Goal: Complete Application Form: Complete application form

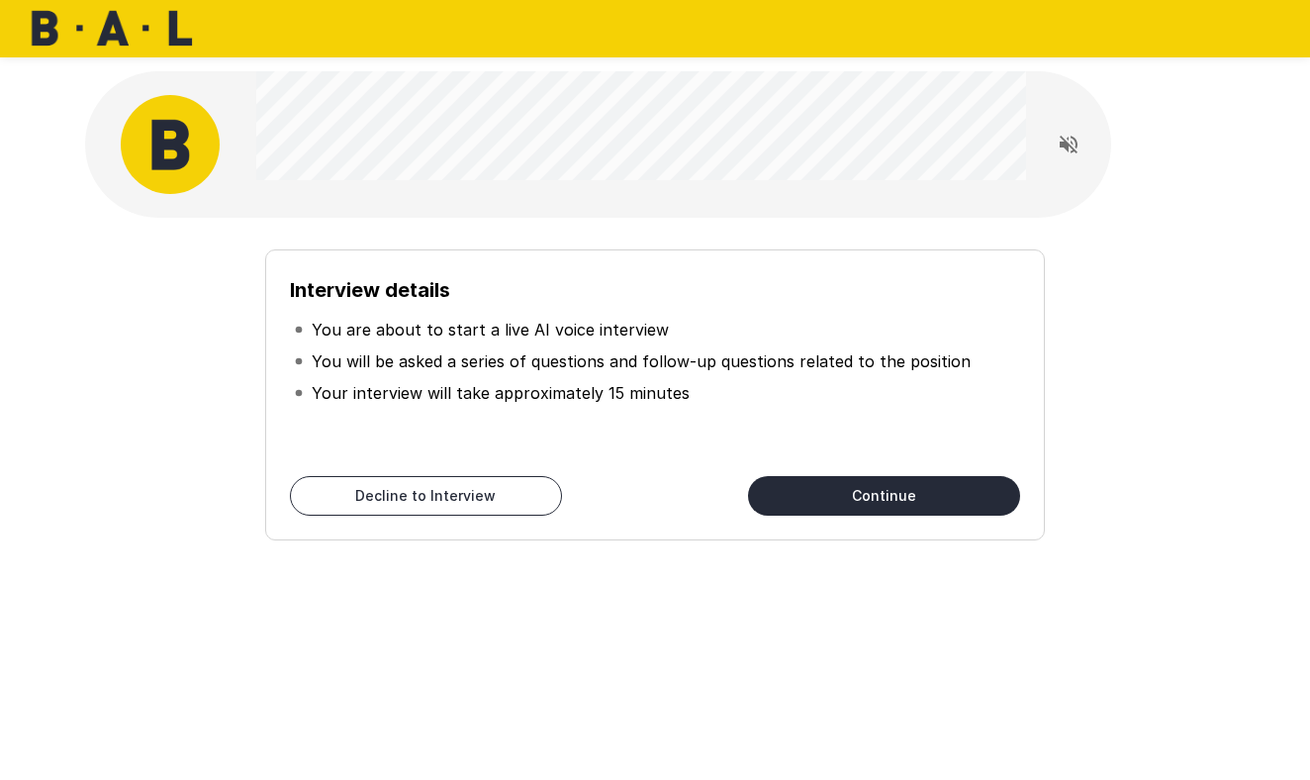
click at [711, 496] on button "Continue" at bounding box center [884, 496] width 272 height 40
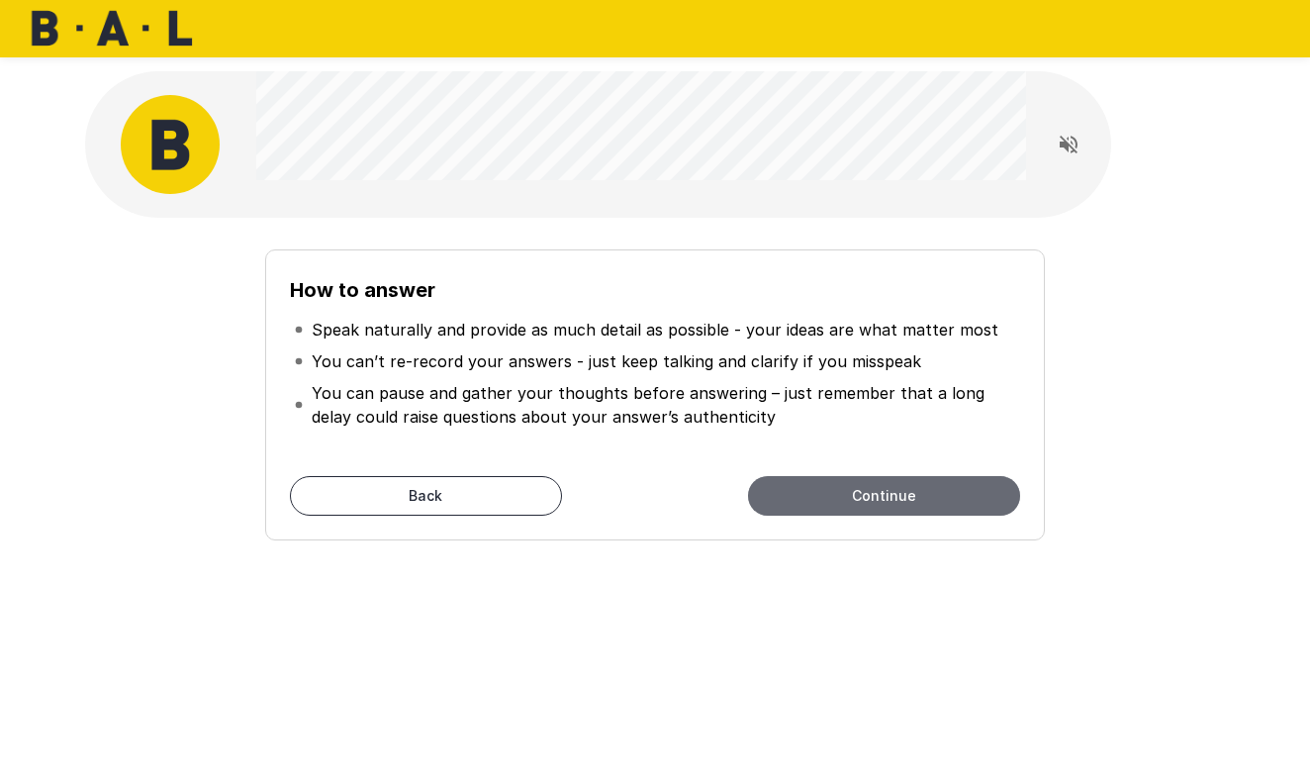
click at [711, 496] on button "Continue" at bounding box center [884, 496] width 272 height 40
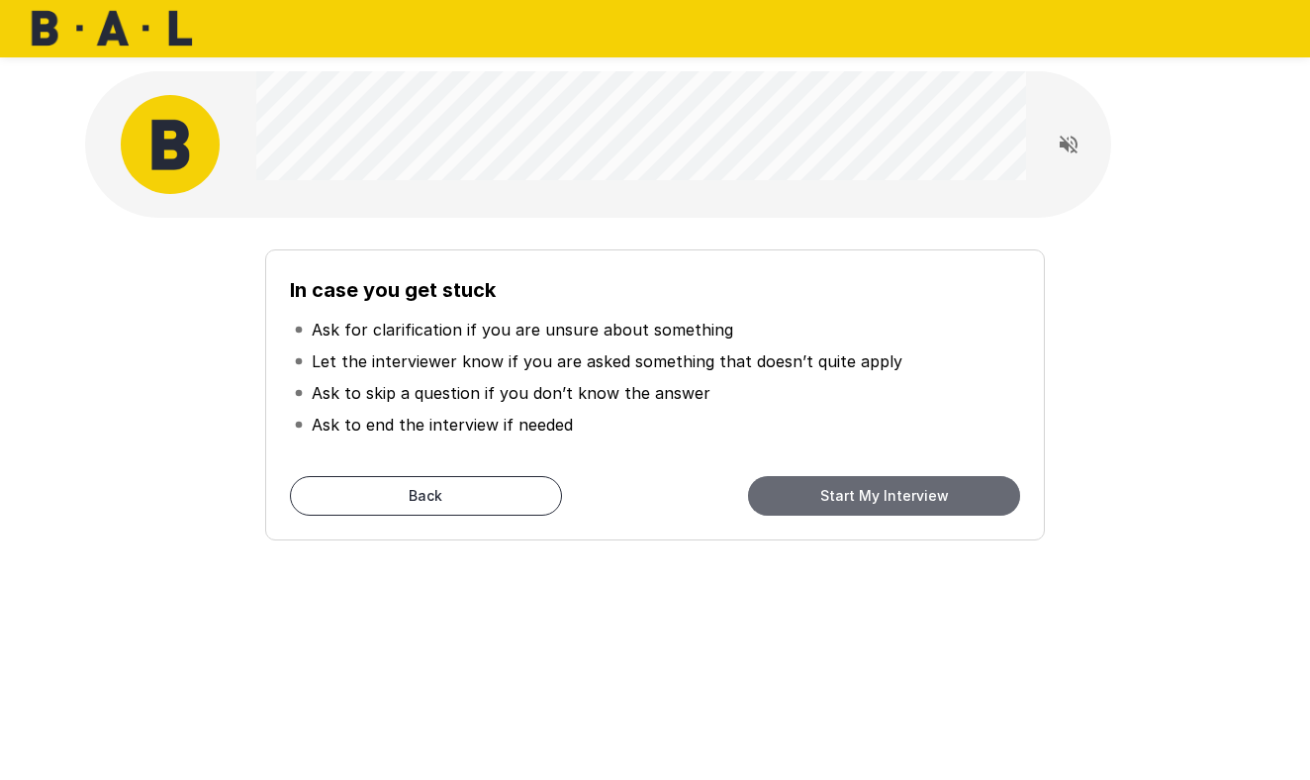
click at [711, 497] on button "Start My Interview" at bounding box center [884, 496] width 272 height 40
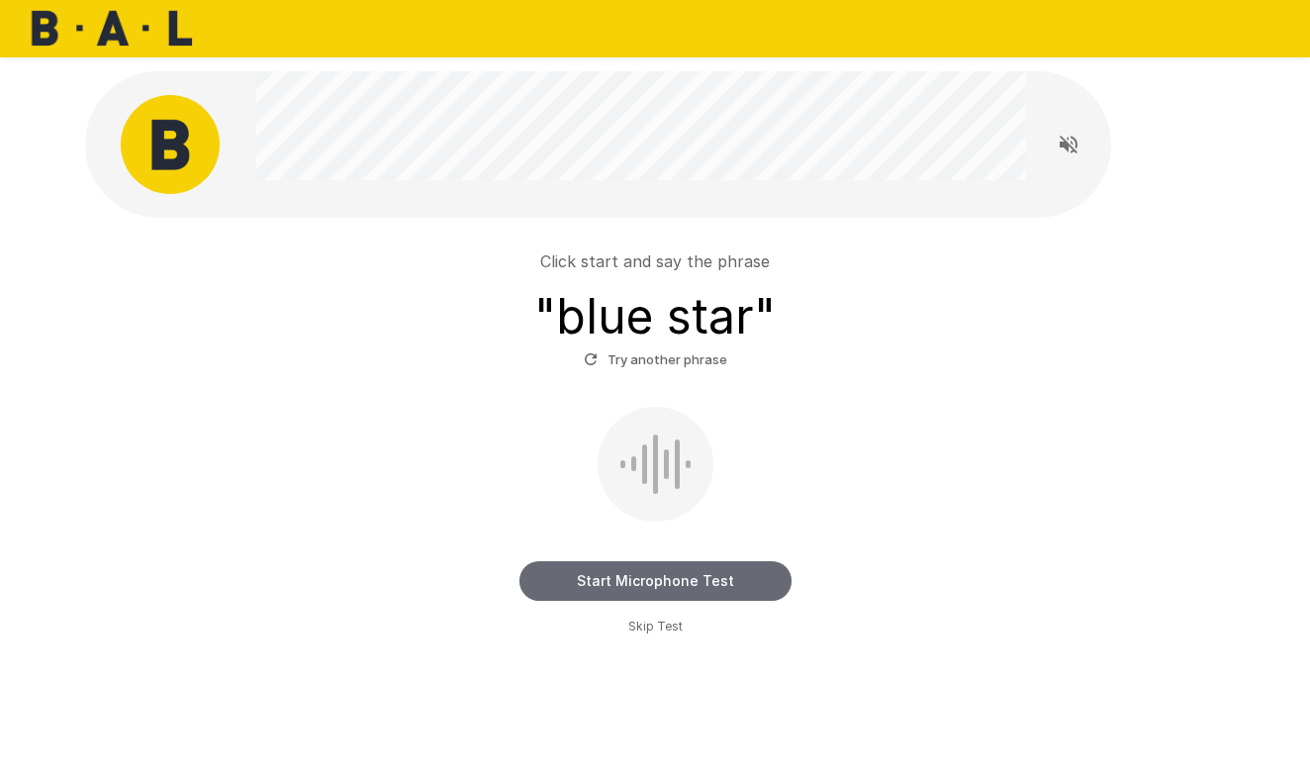
click at [699, 561] on button "Start Microphone Test" at bounding box center [655, 581] width 272 height 40
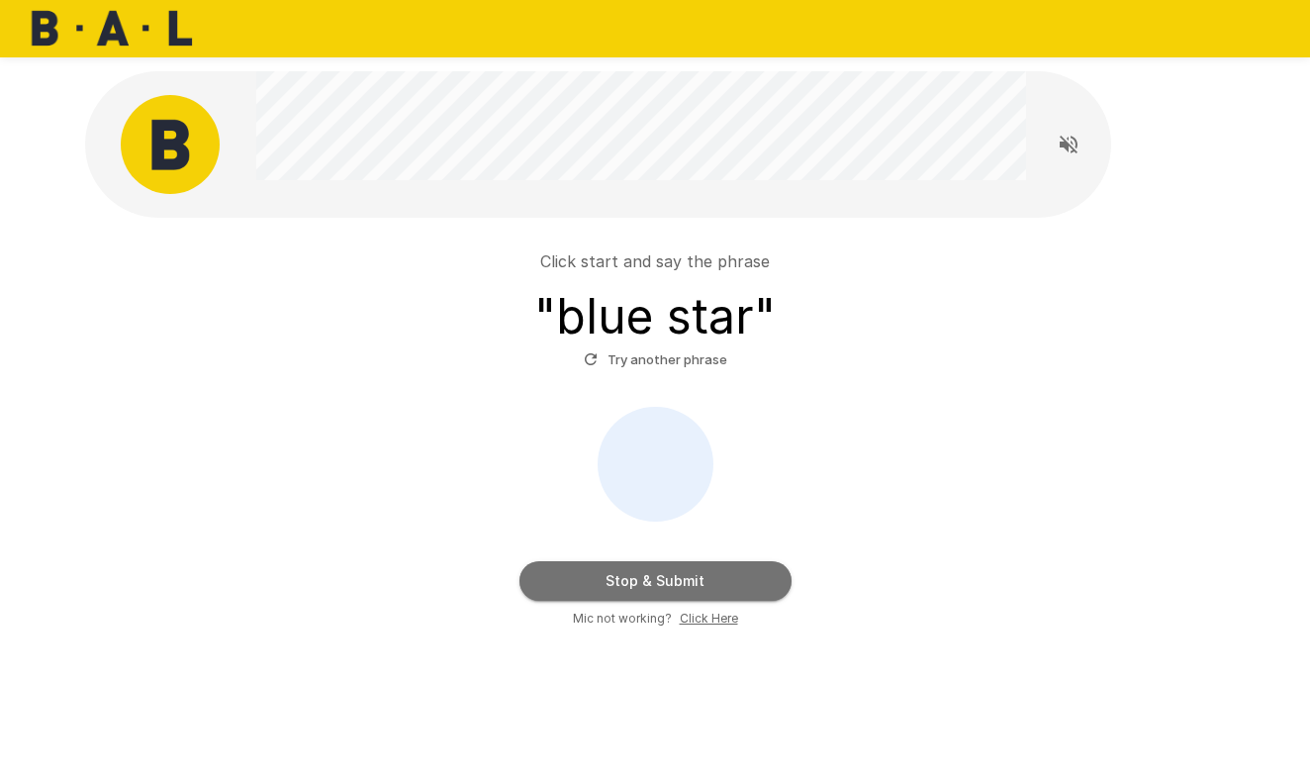
click at [699, 561] on button "Stop & Submit" at bounding box center [655, 581] width 272 height 40
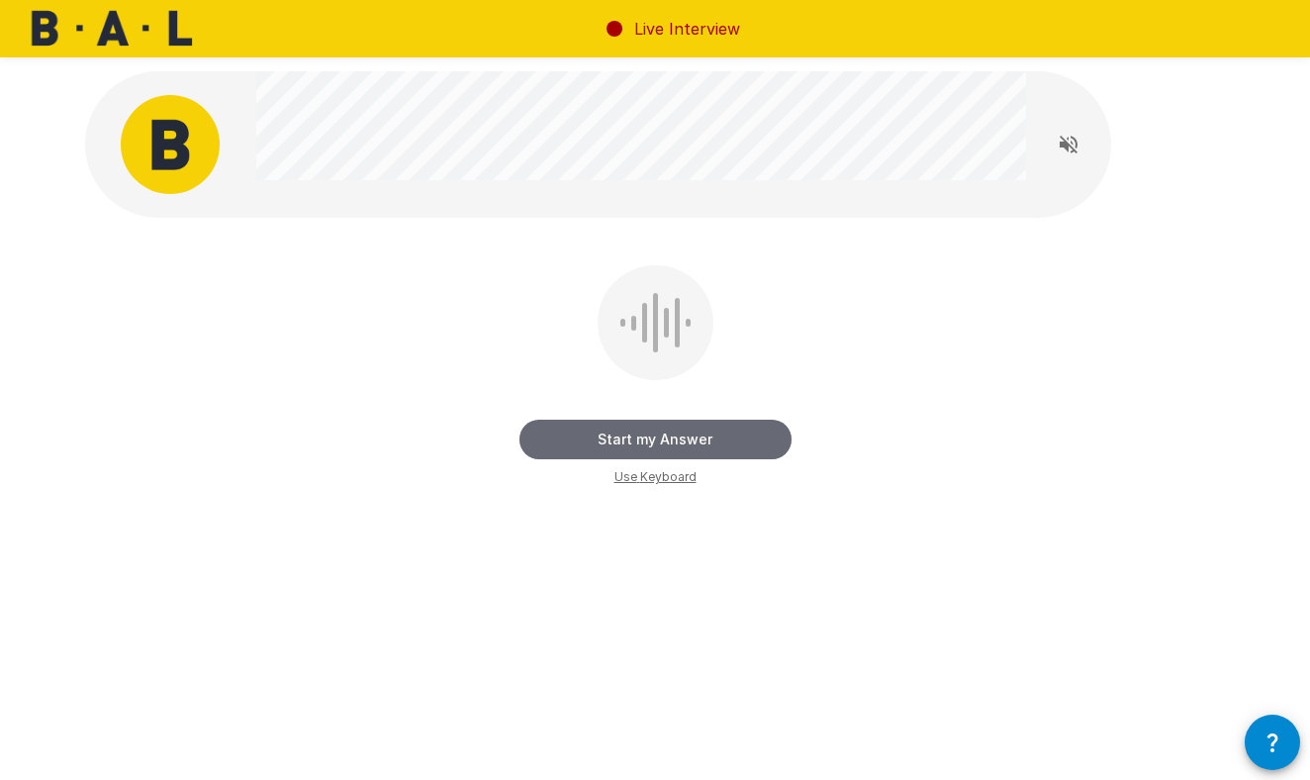
click at [666, 438] on button "Start my Answer" at bounding box center [655, 439] width 272 height 40
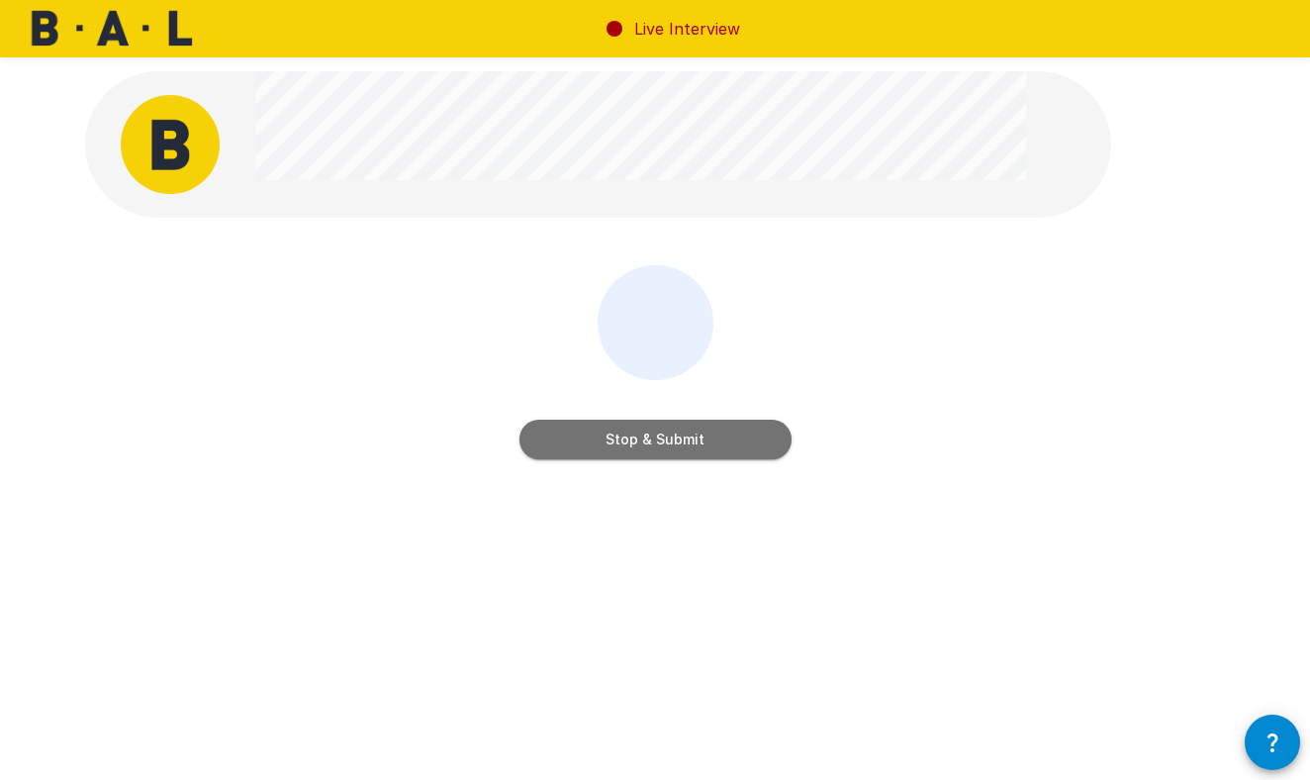
click at [668, 443] on button "Stop & Submit" at bounding box center [655, 439] width 272 height 40
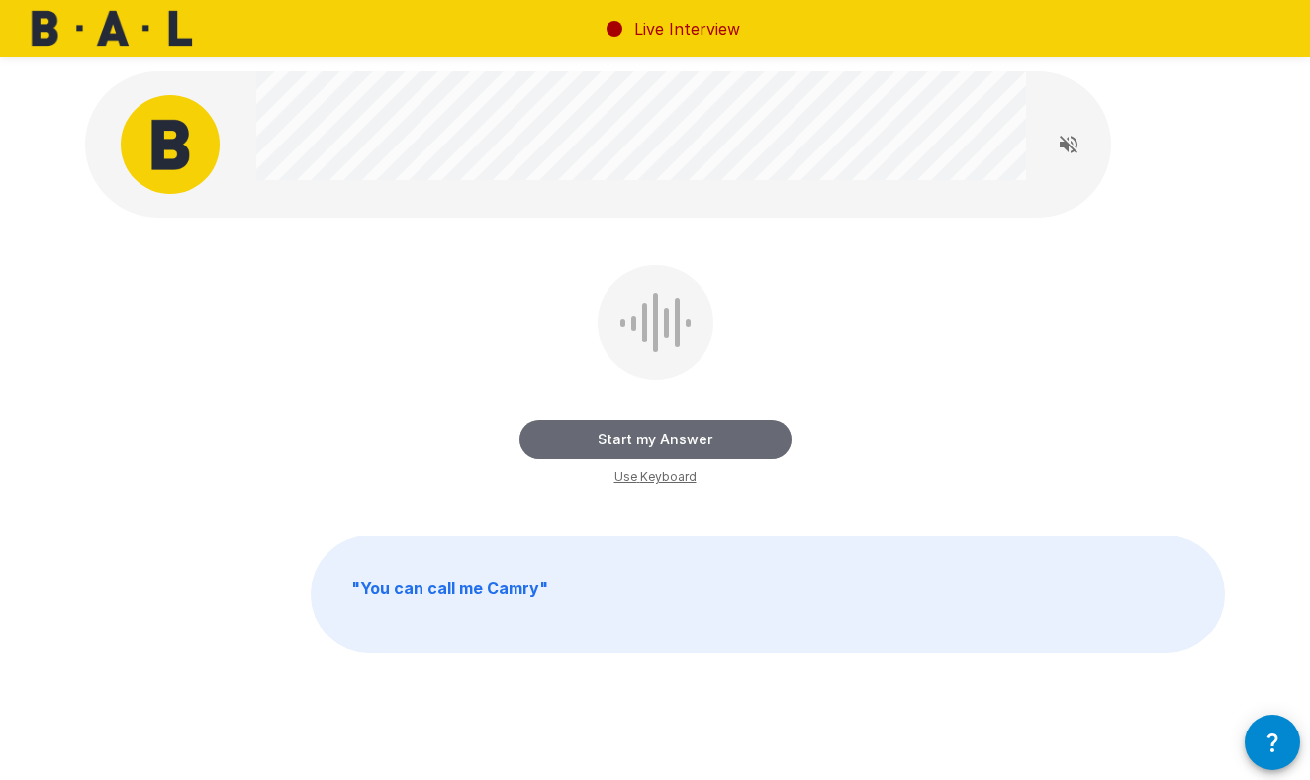
click at [668, 443] on button "Start my Answer" at bounding box center [655, 439] width 272 height 40
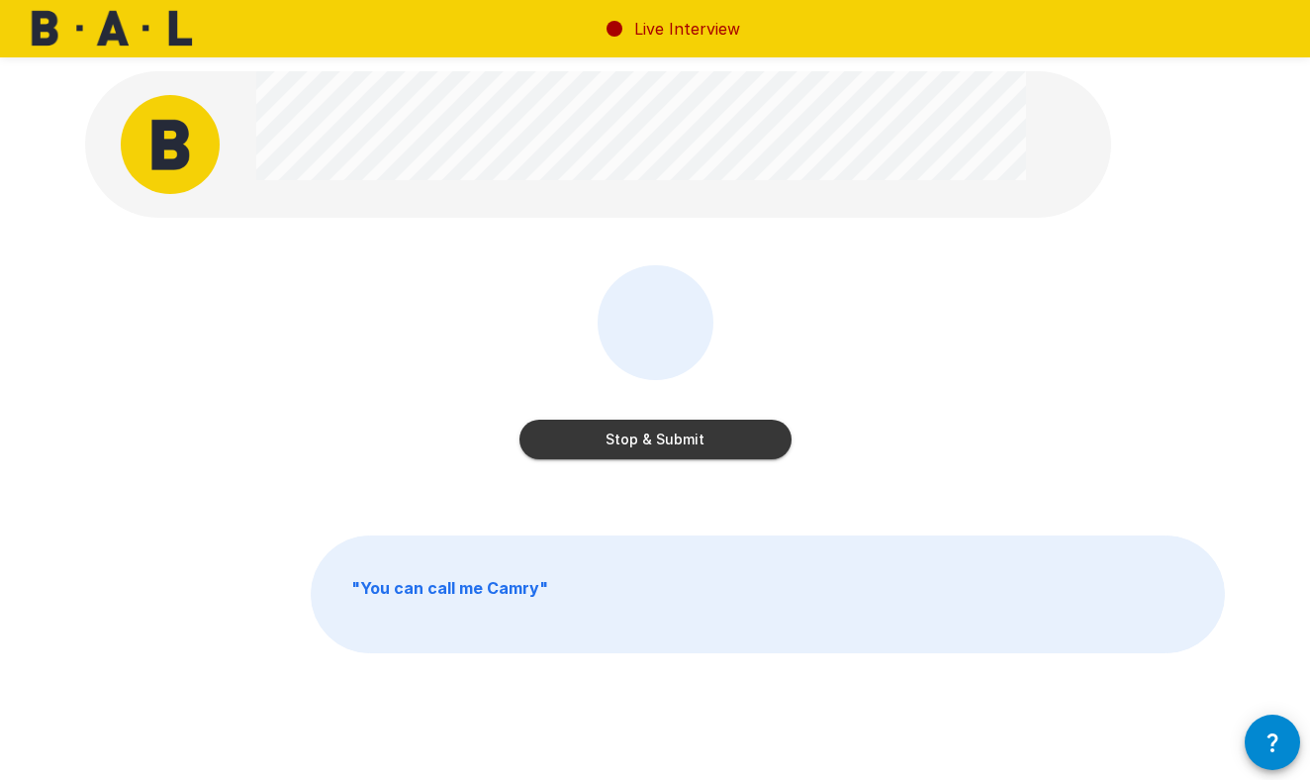
click at [668, 443] on button "Stop & Submit" at bounding box center [655, 439] width 272 height 40
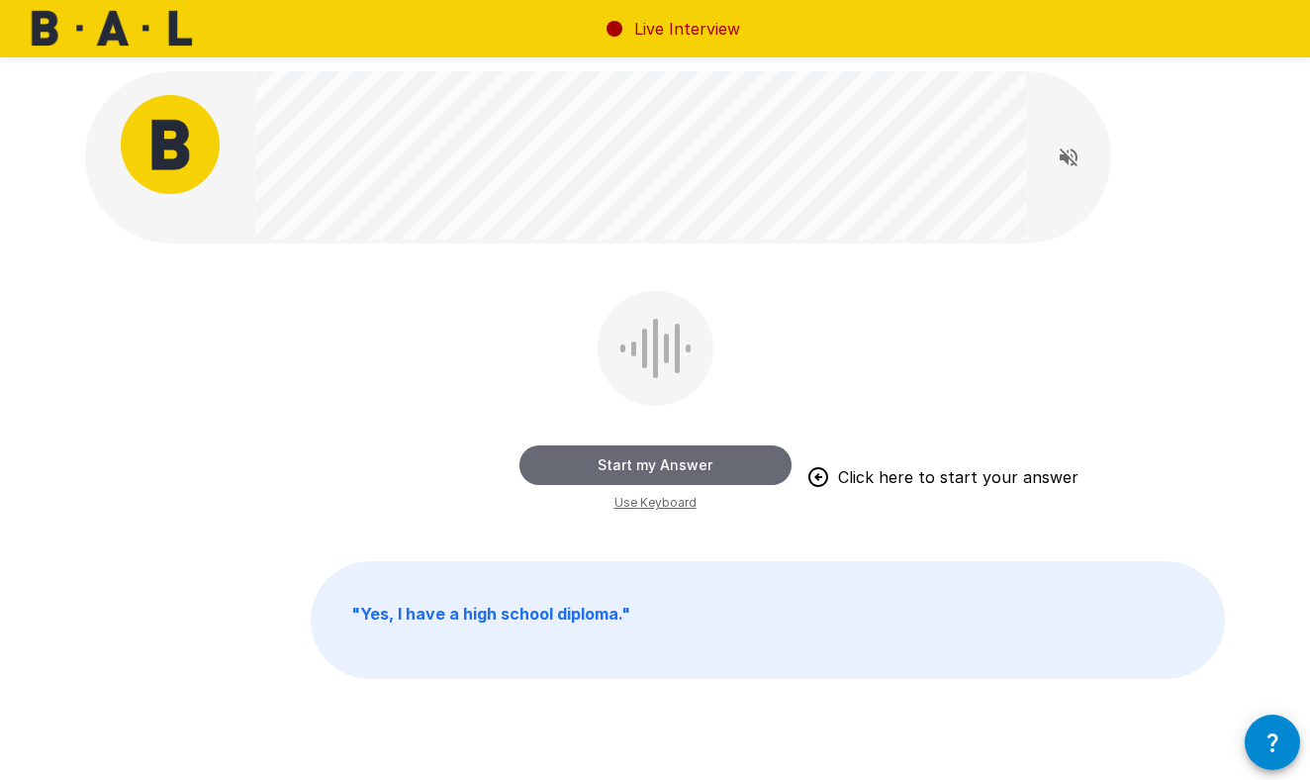
click at [656, 469] on button "Start my Answer" at bounding box center [655, 465] width 272 height 40
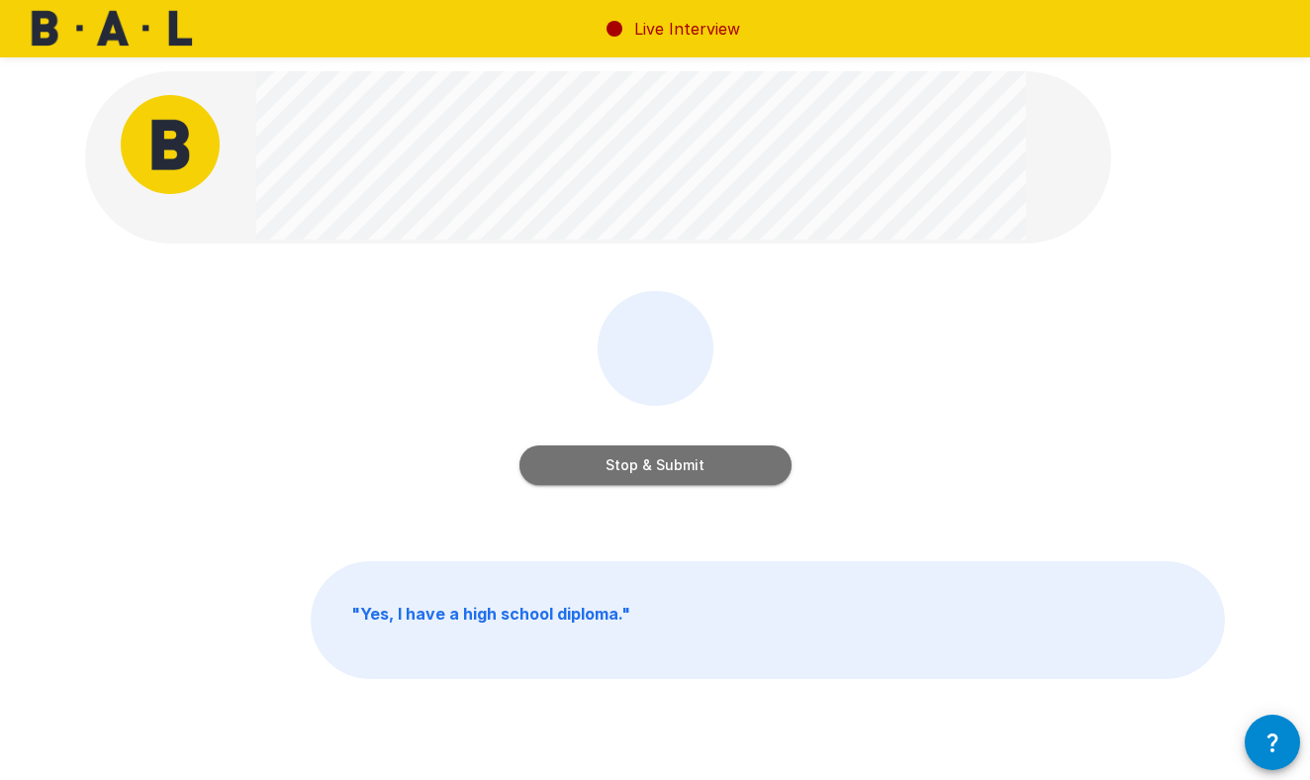
click at [656, 469] on button "Stop & Submit" at bounding box center [655, 465] width 272 height 40
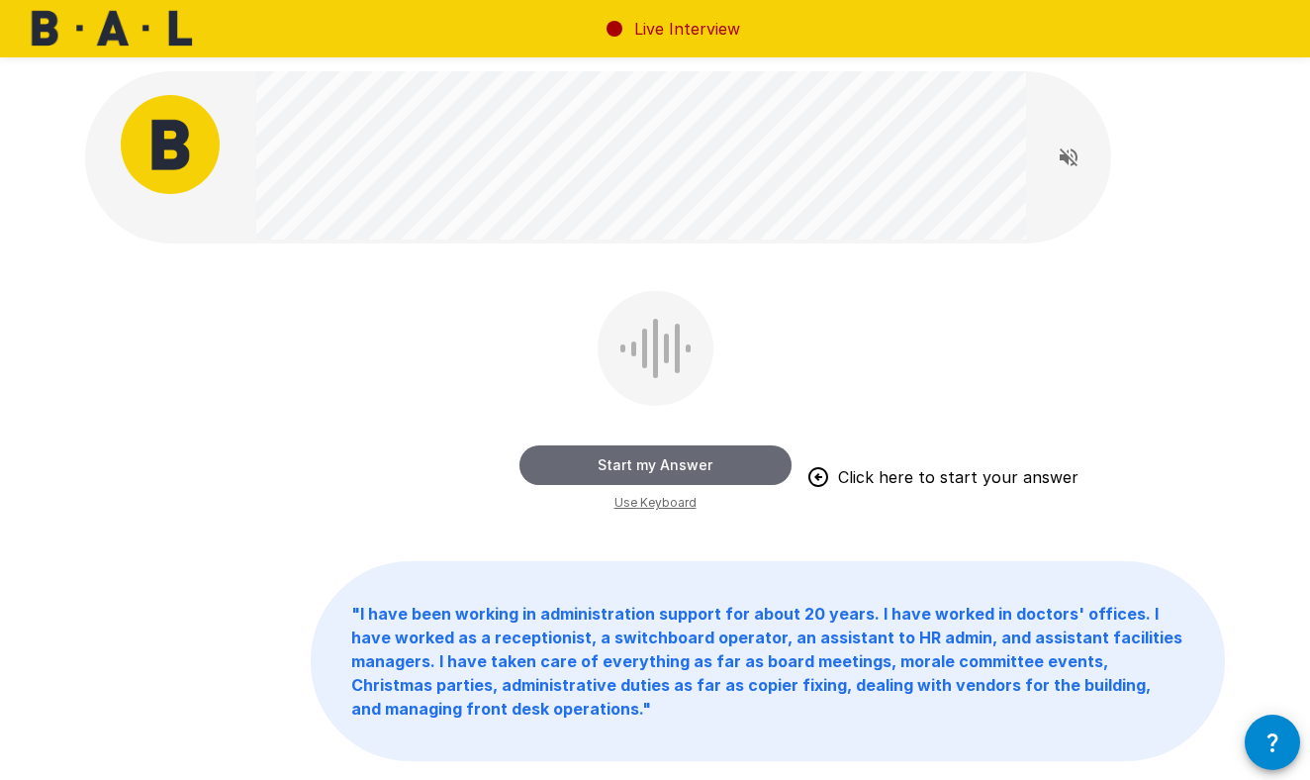
click at [656, 469] on button "Start my Answer" at bounding box center [655, 465] width 272 height 40
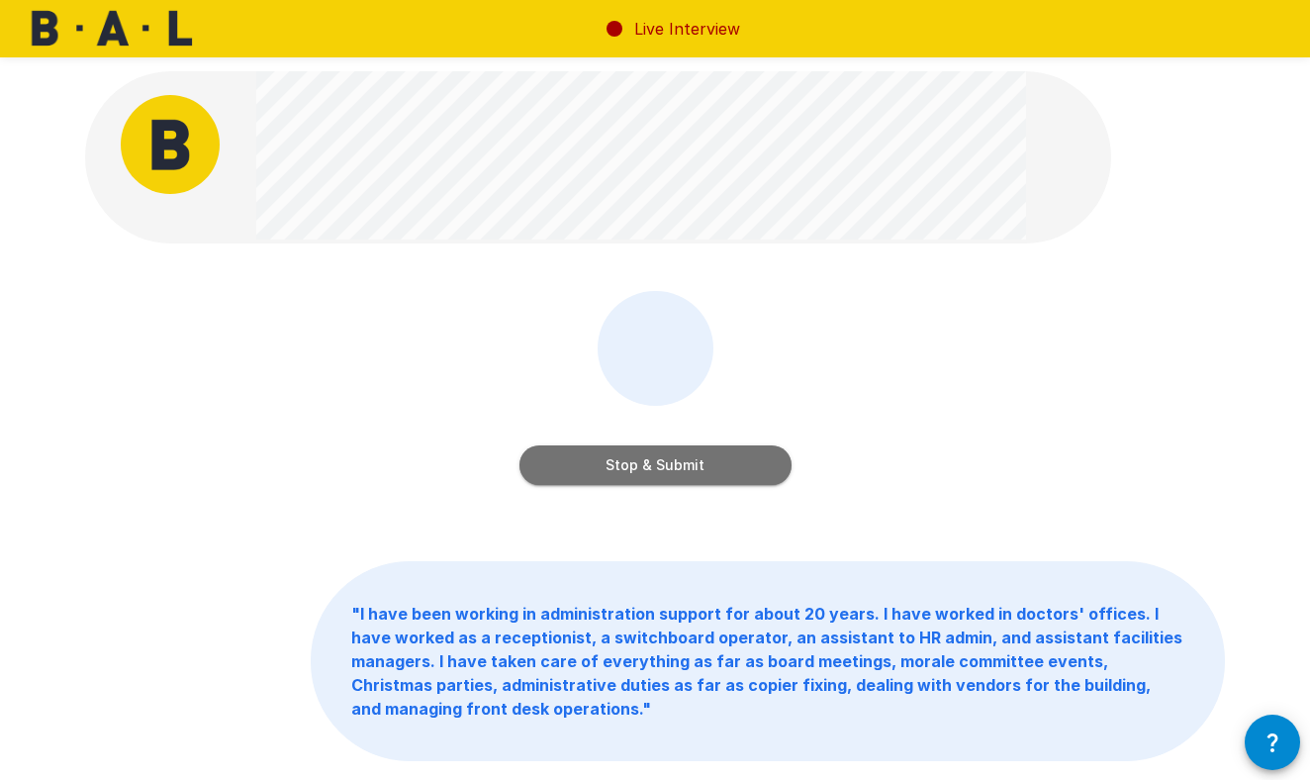
click at [656, 469] on button "Stop & Submit" at bounding box center [655, 465] width 272 height 40
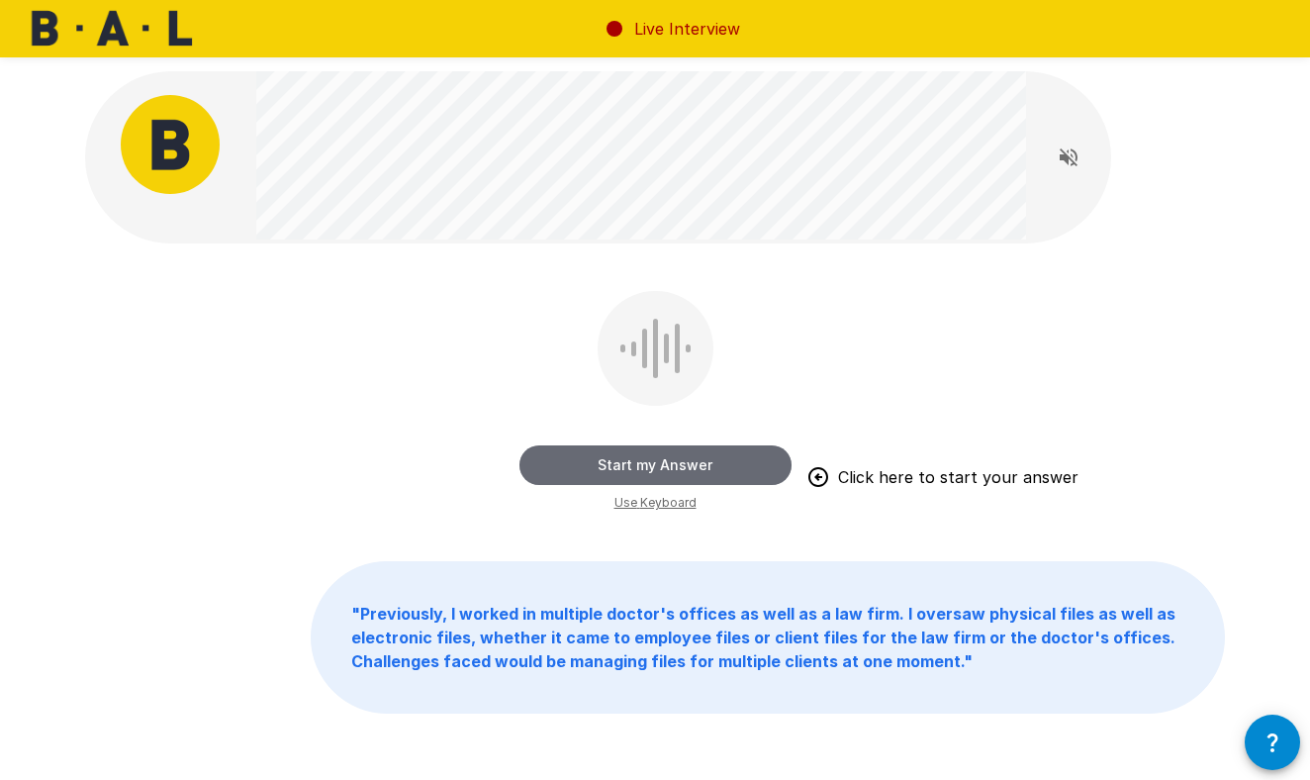
click at [656, 469] on button "Start my Answer" at bounding box center [655, 465] width 272 height 40
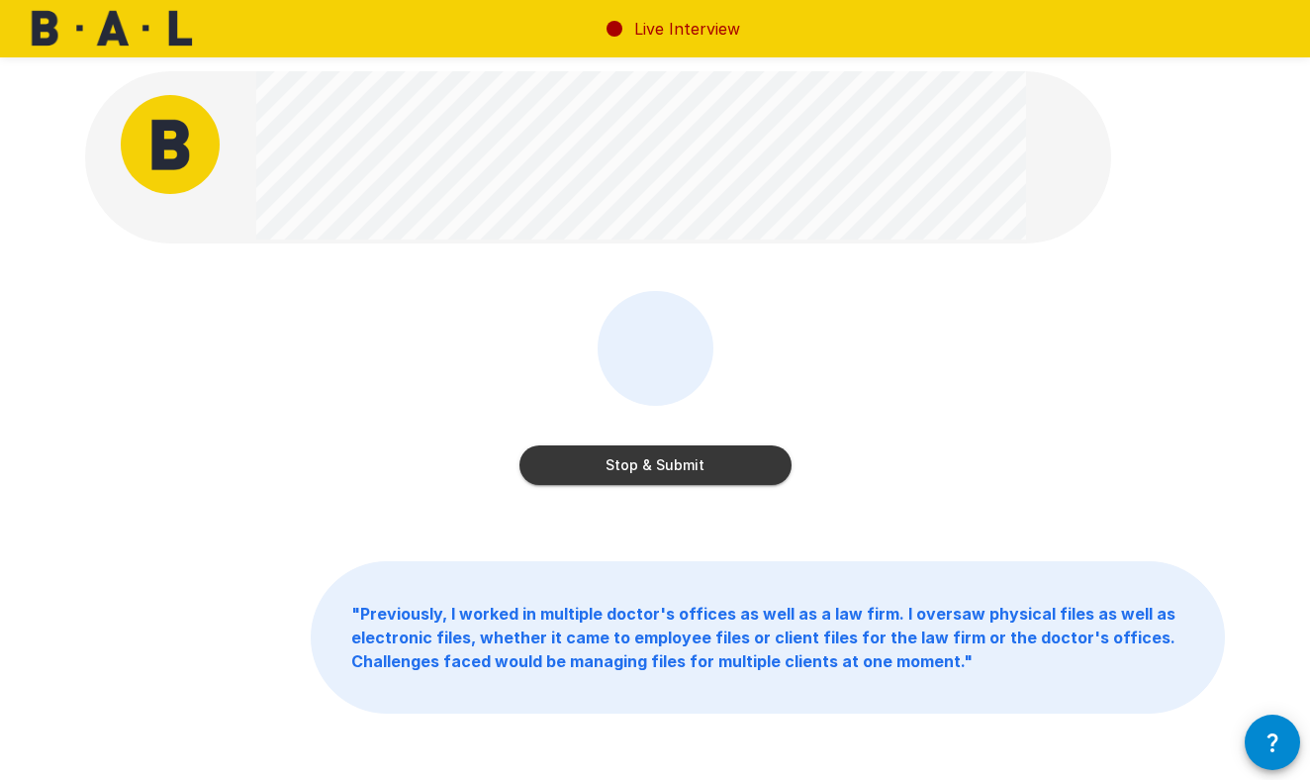
click at [656, 469] on button "Stop & Submit" at bounding box center [655, 465] width 272 height 40
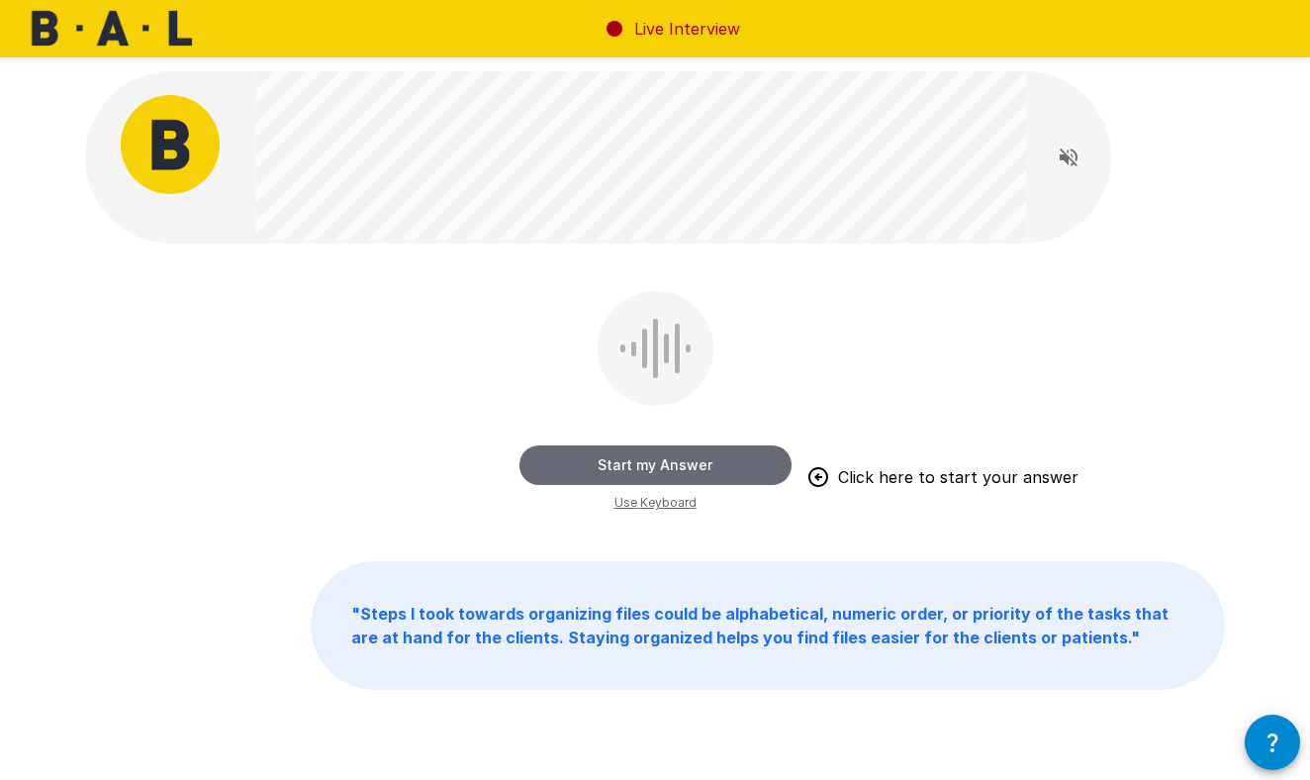
click at [656, 469] on button "Start my Answer" at bounding box center [655, 465] width 272 height 40
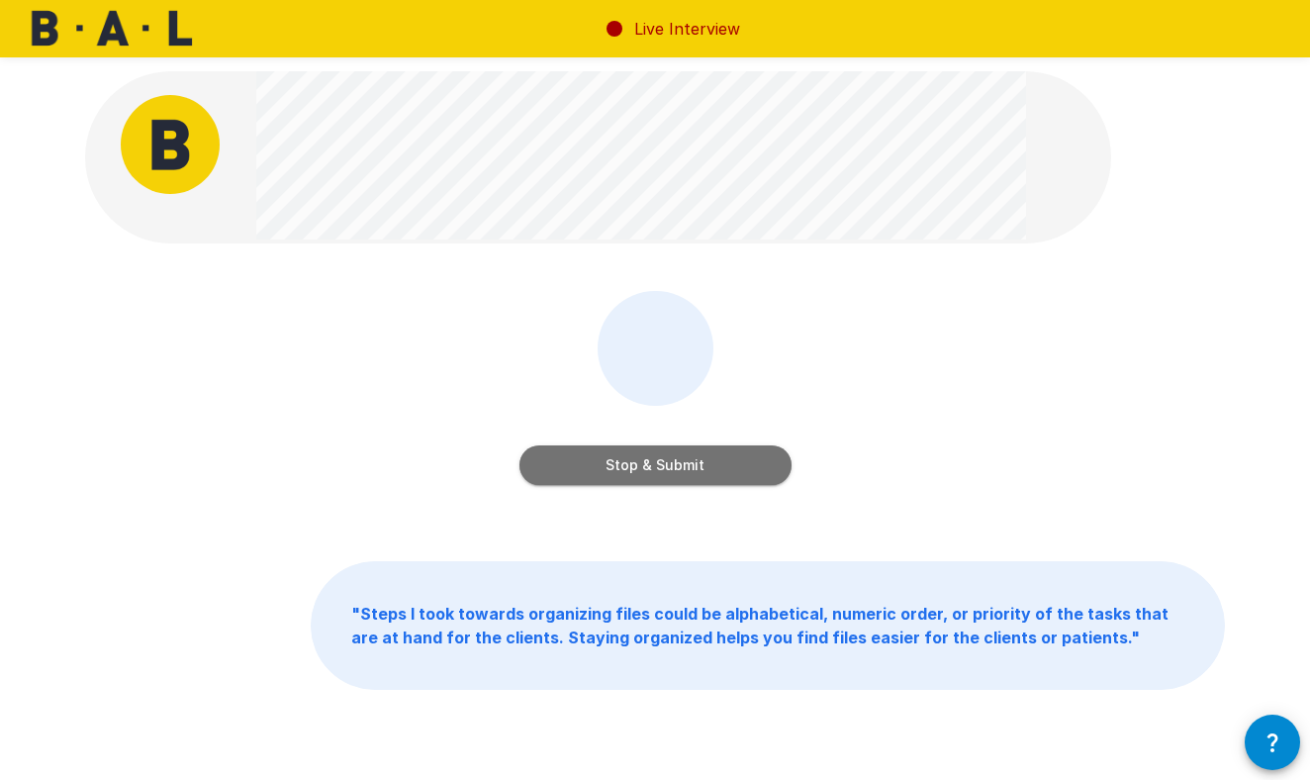
click at [656, 469] on button "Stop & Submit" at bounding box center [655, 465] width 272 height 40
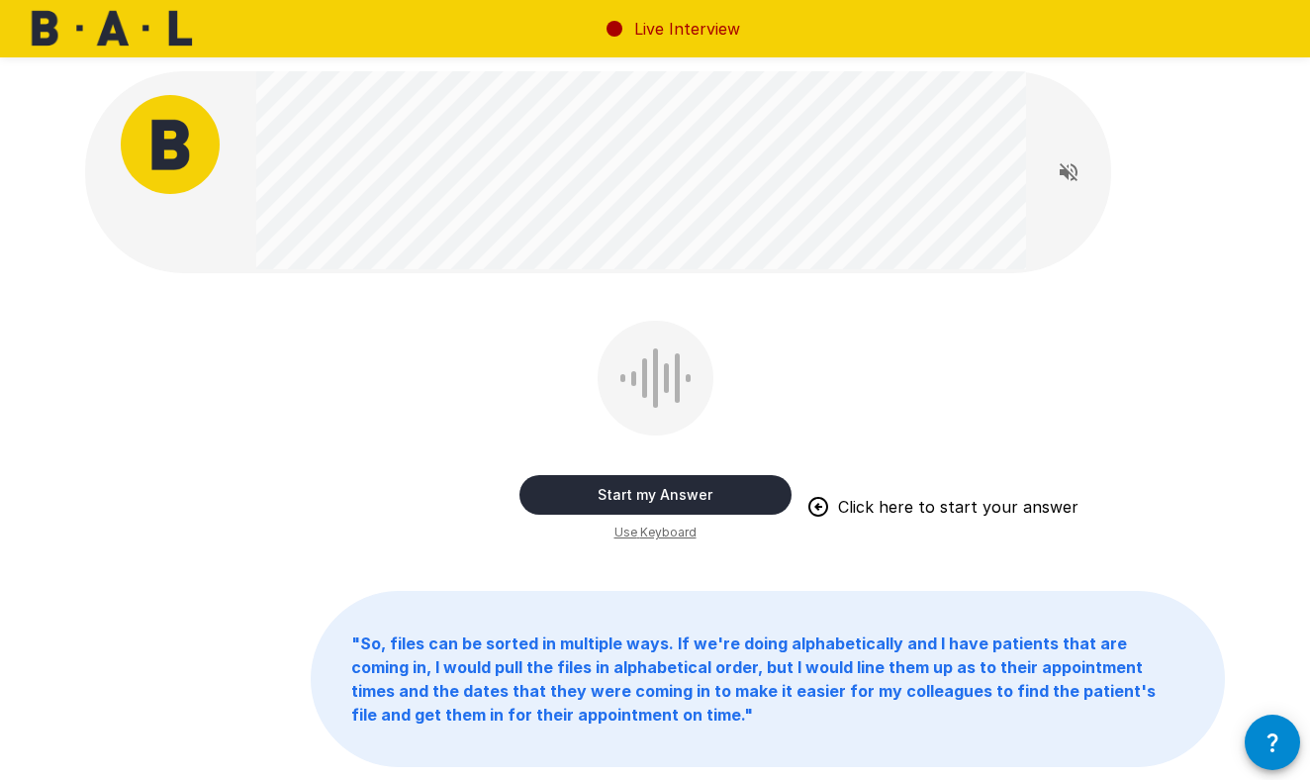
click at [656, 469] on div "Start my Answer Click here to start your answer" at bounding box center [655, 474] width 272 height 79
click at [664, 493] on button "Start my Answer" at bounding box center [655, 495] width 272 height 40
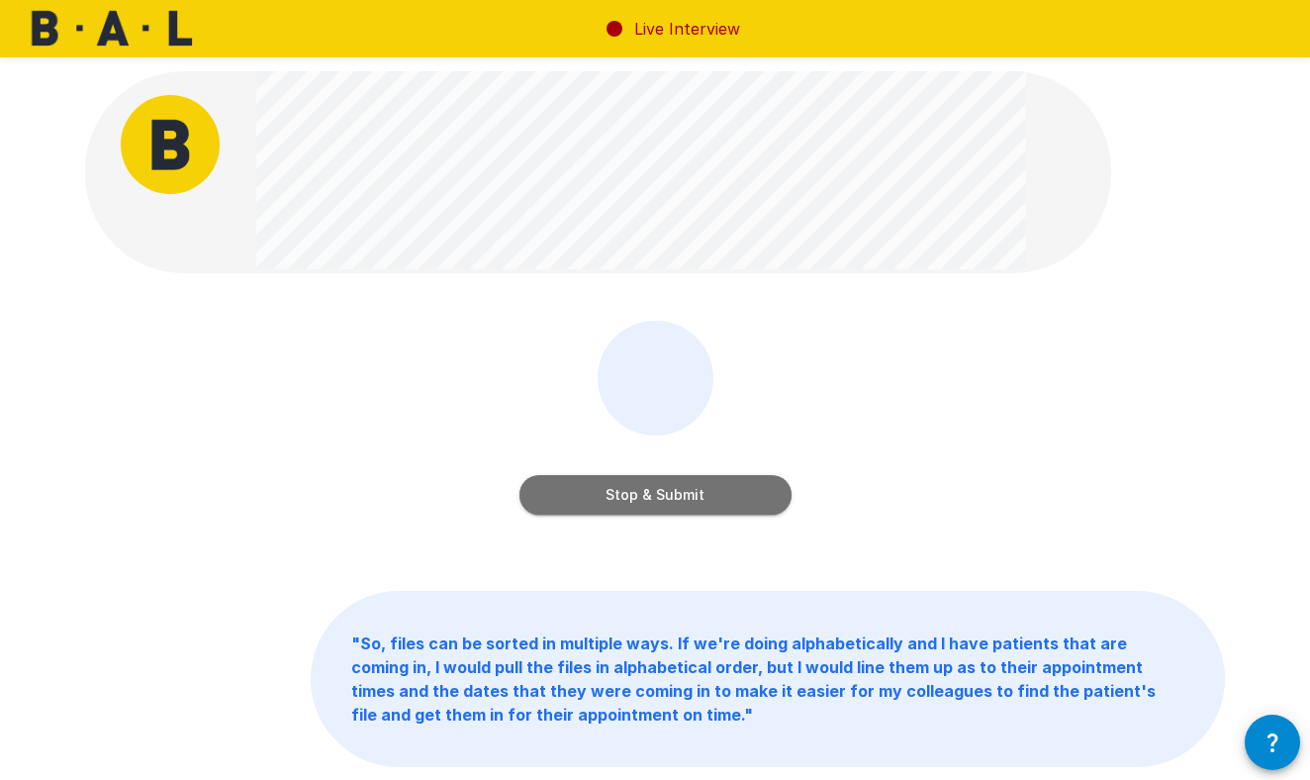
click at [664, 493] on button "Stop & Submit" at bounding box center [655, 495] width 272 height 40
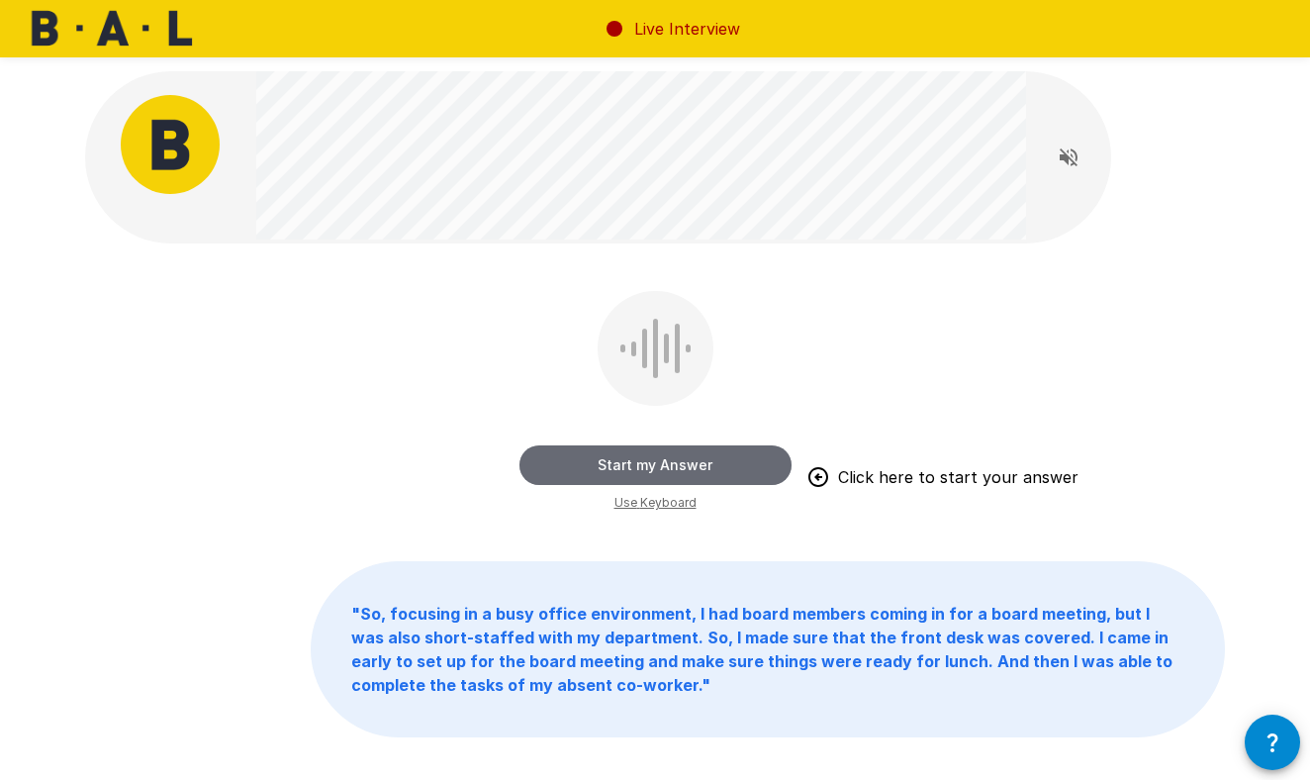
click at [674, 462] on button "Start my Answer" at bounding box center [655, 465] width 272 height 40
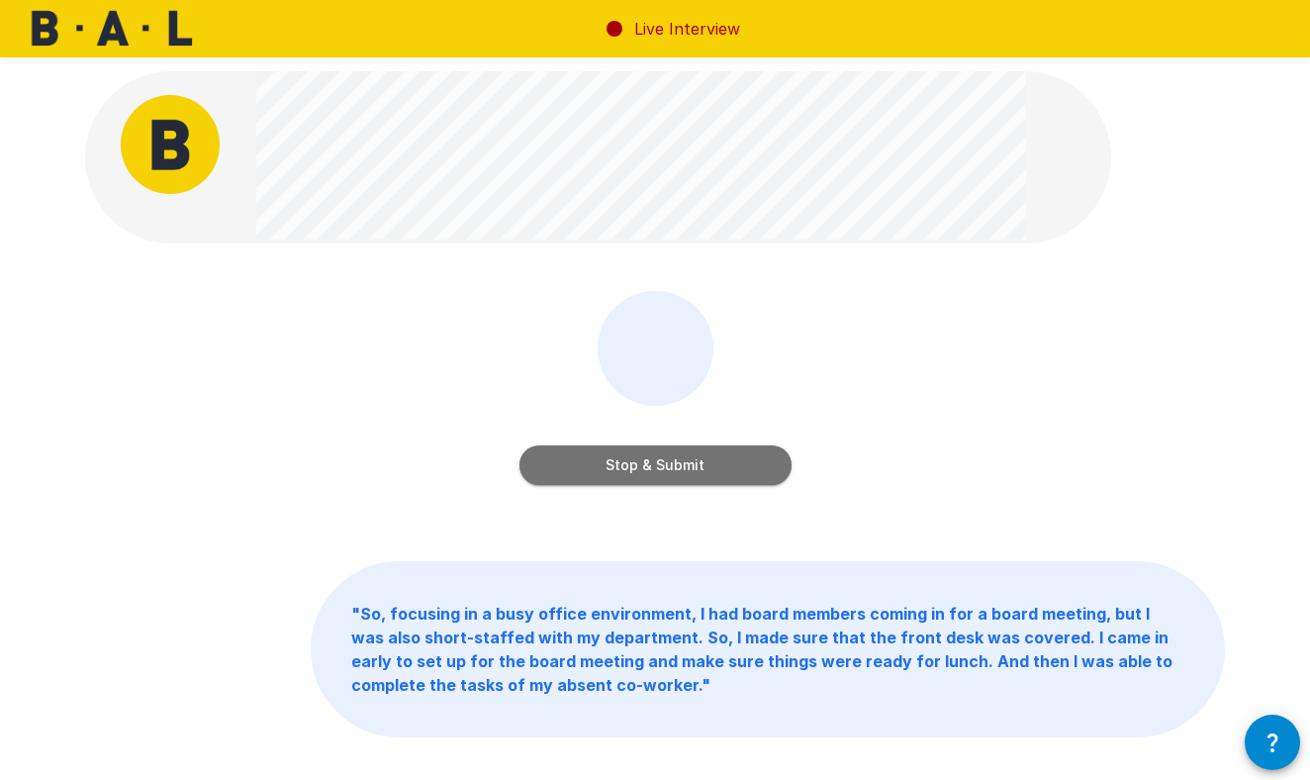
click at [674, 463] on button "Stop & Submit" at bounding box center [655, 465] width 272 height 40
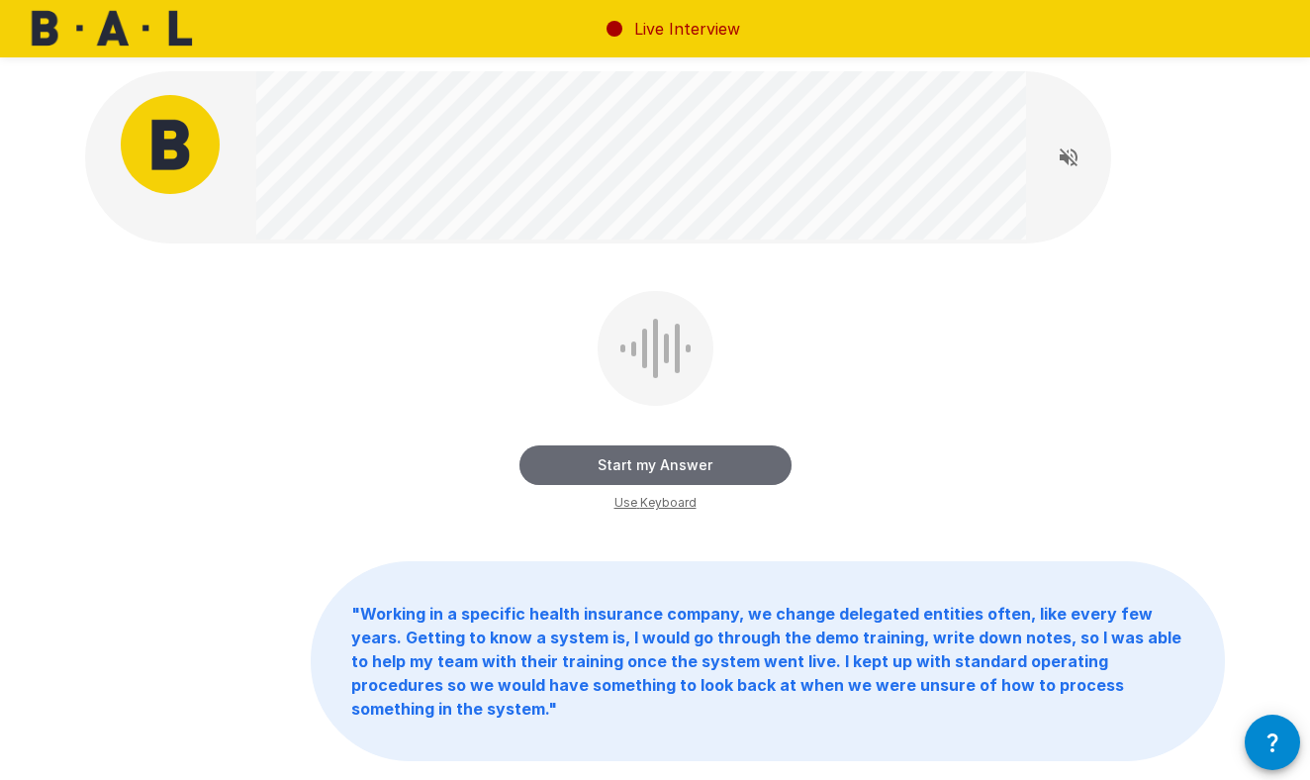
click at [674, 463] on button "Start my Answer" at bounding box center [655, 465] width 272 height 40
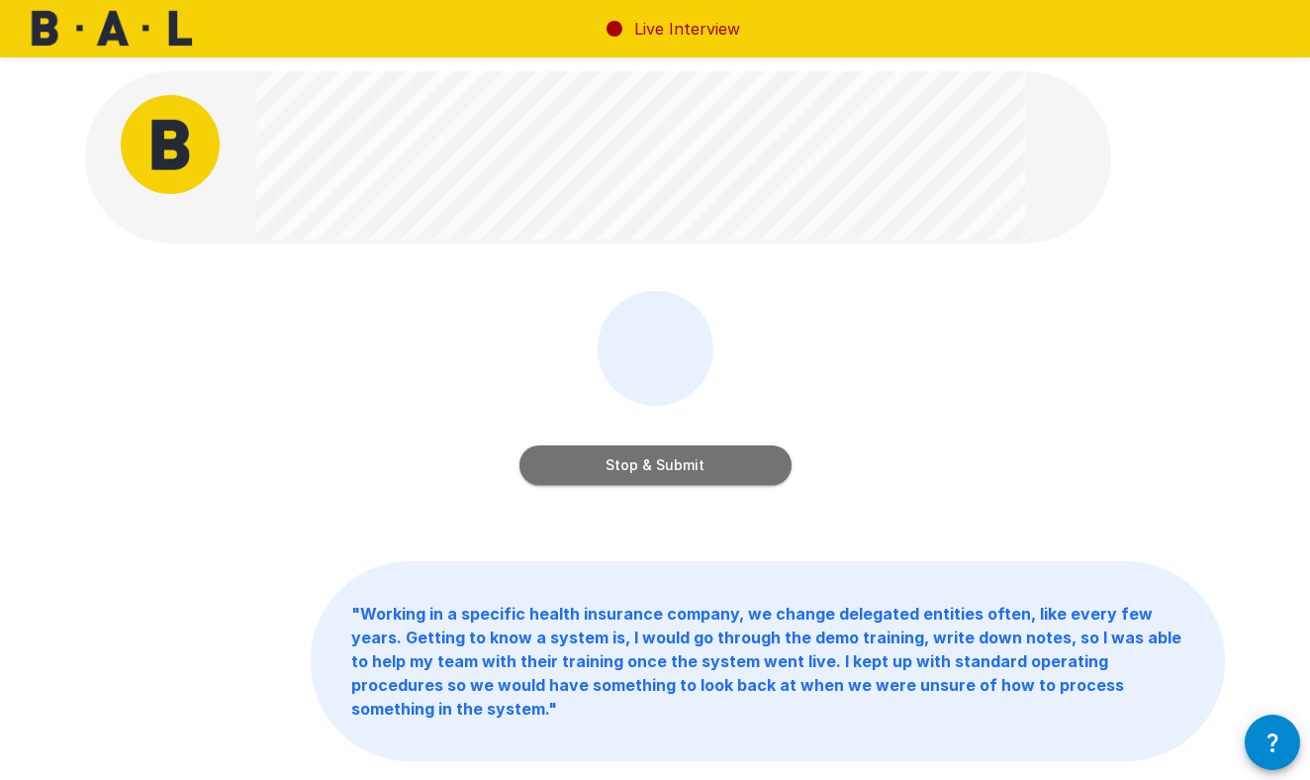
click at [674, 463] on button "Stop & Submit" at bounding box center [655, 465] width 272 height 40
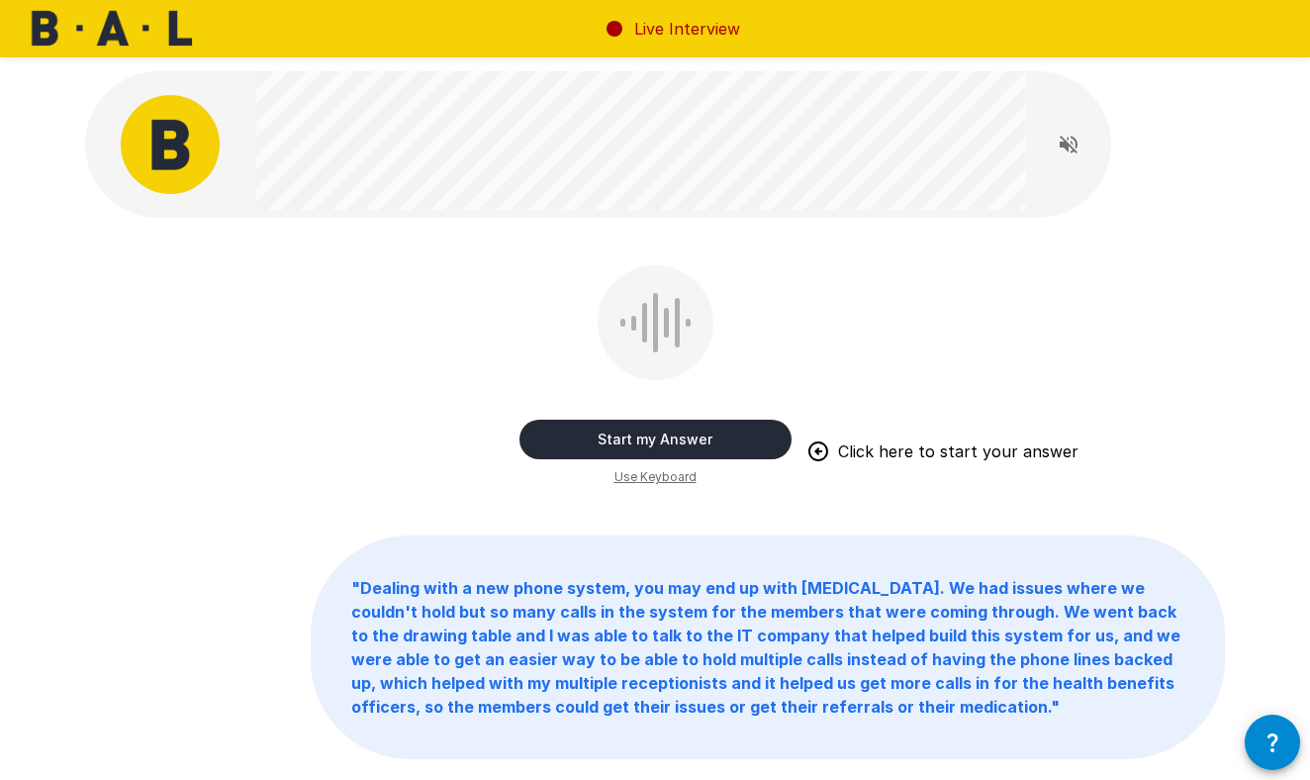
click at [674, 463] on div "Start my Answer Click here to start your answer Use Keyboard" at bounding box center [655, 376] width 272 height 222
click at [679, 438] on button "Start my Answer" at bounding box center [655, 439] width 272 height 40
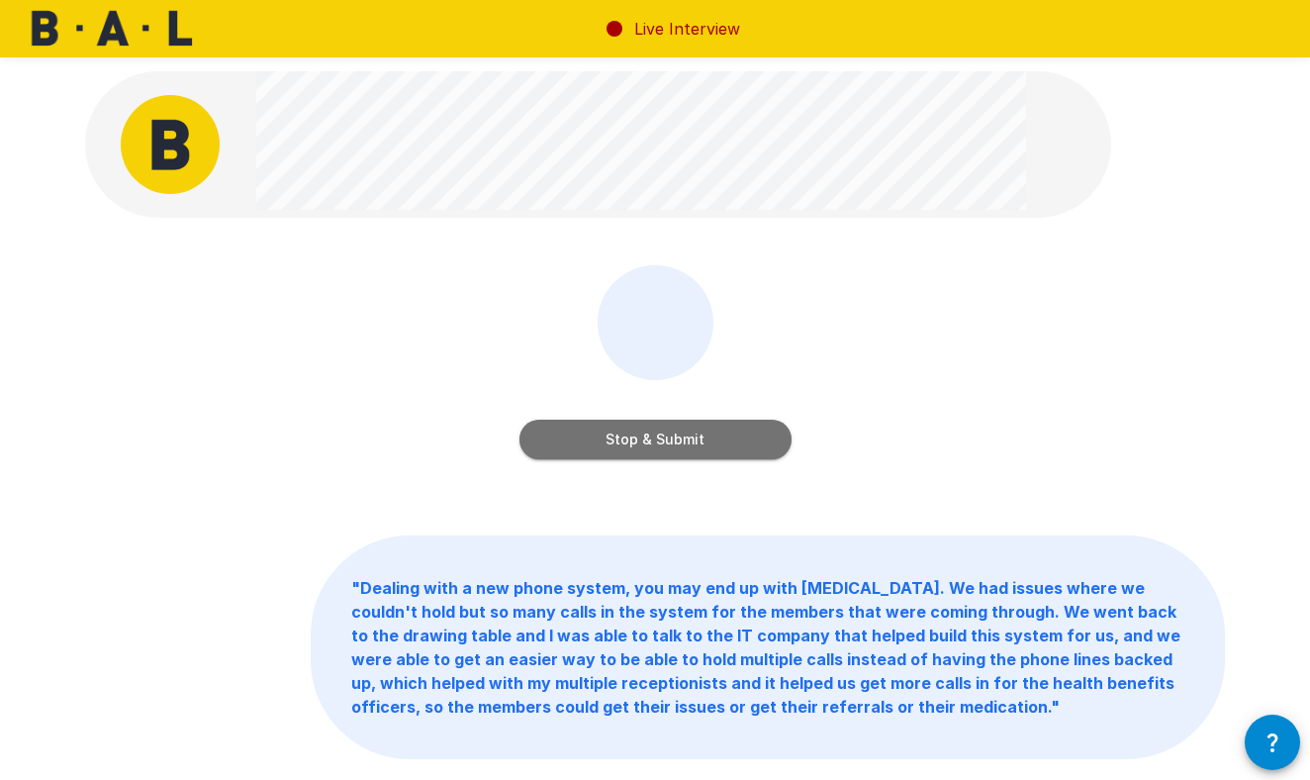
click at [679, 438] on button "Stop & Submit" at bounding box center [655, 439] width 272 height 40
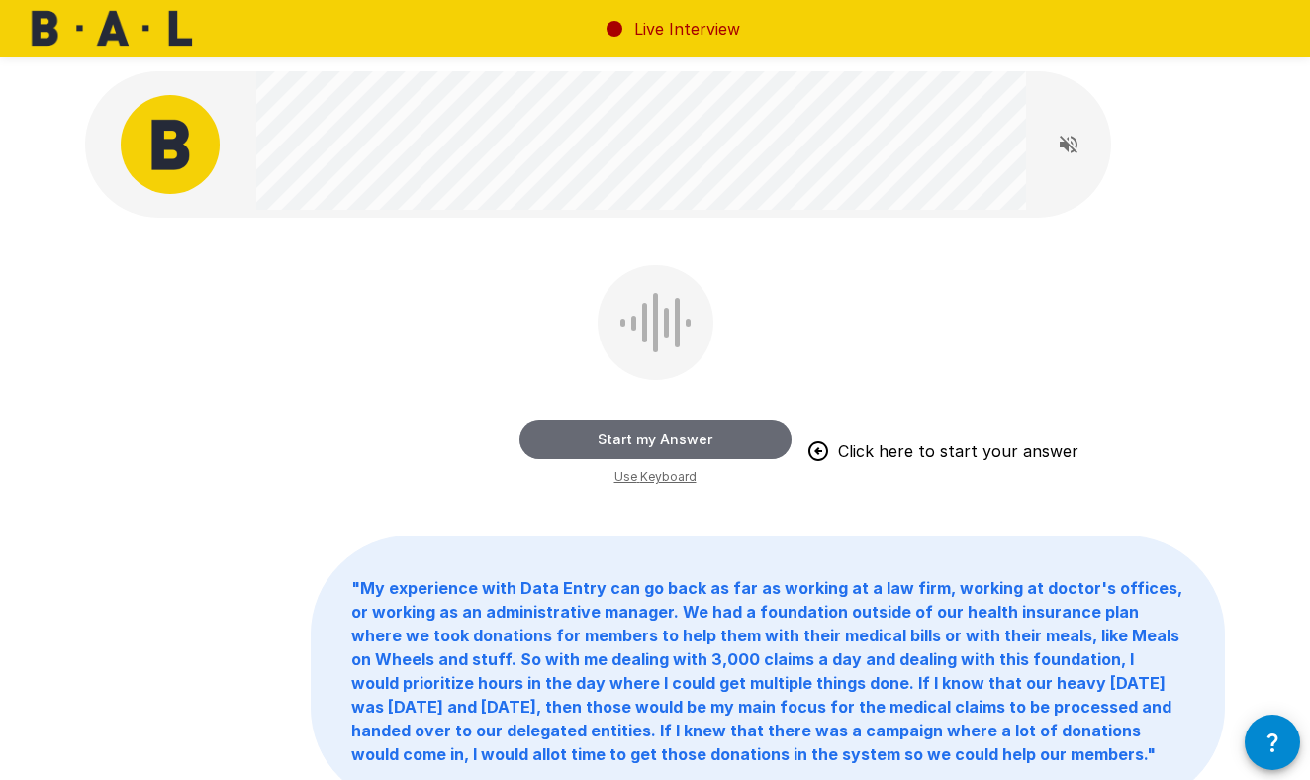
click at [679, 438] on button "Start my Answer" at bounding box center [655, 439] width 272 height 40
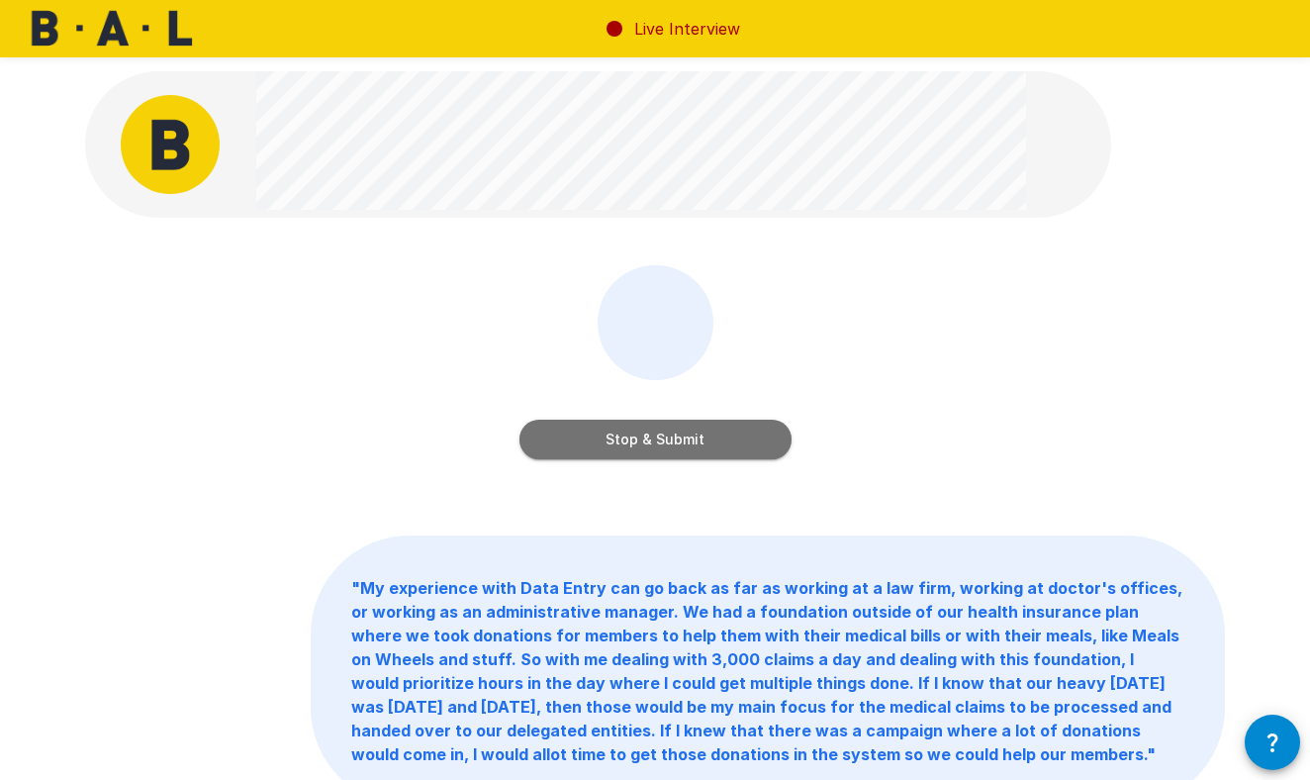
click at [679, 438] on button "Stop & Submit" at bounding box center [655, 439] width 272 height 40
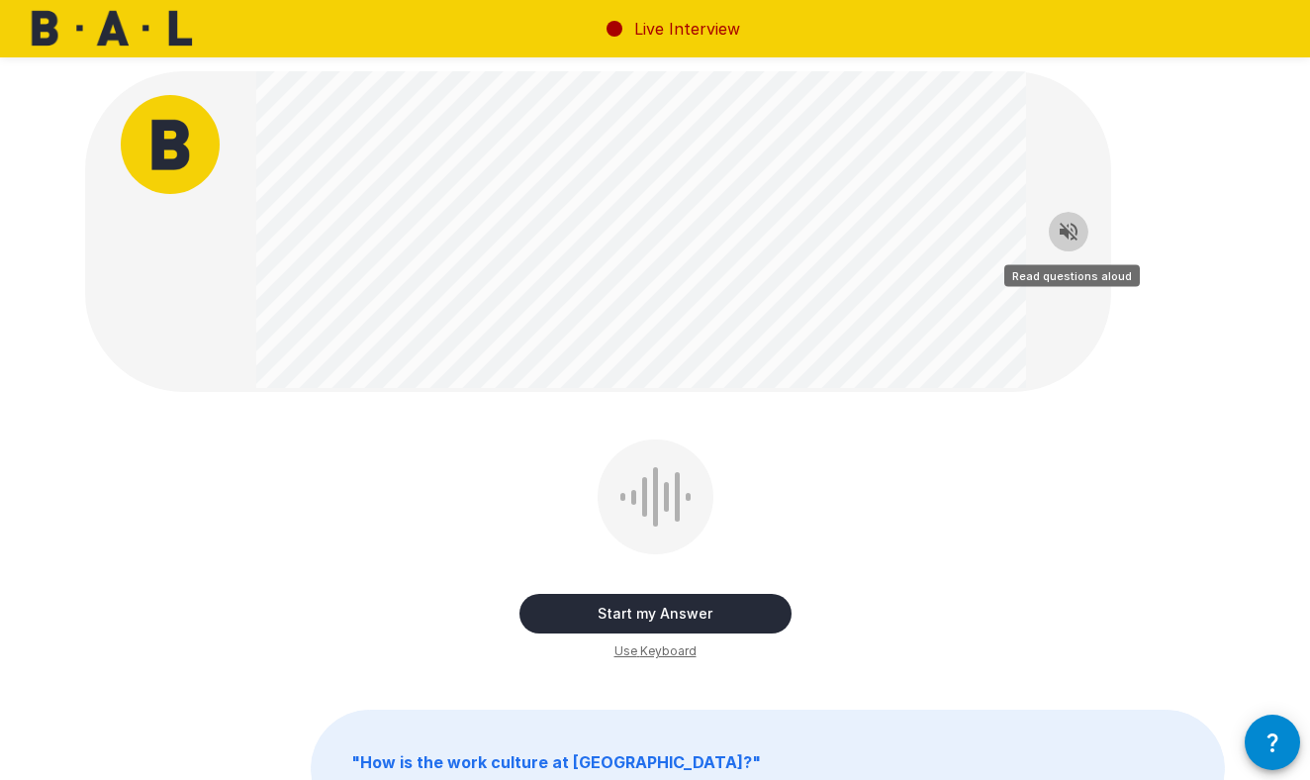
click at [711, 232] on icon "Read questions aloud" at bounding box center [1069, 232] width 18 height 18
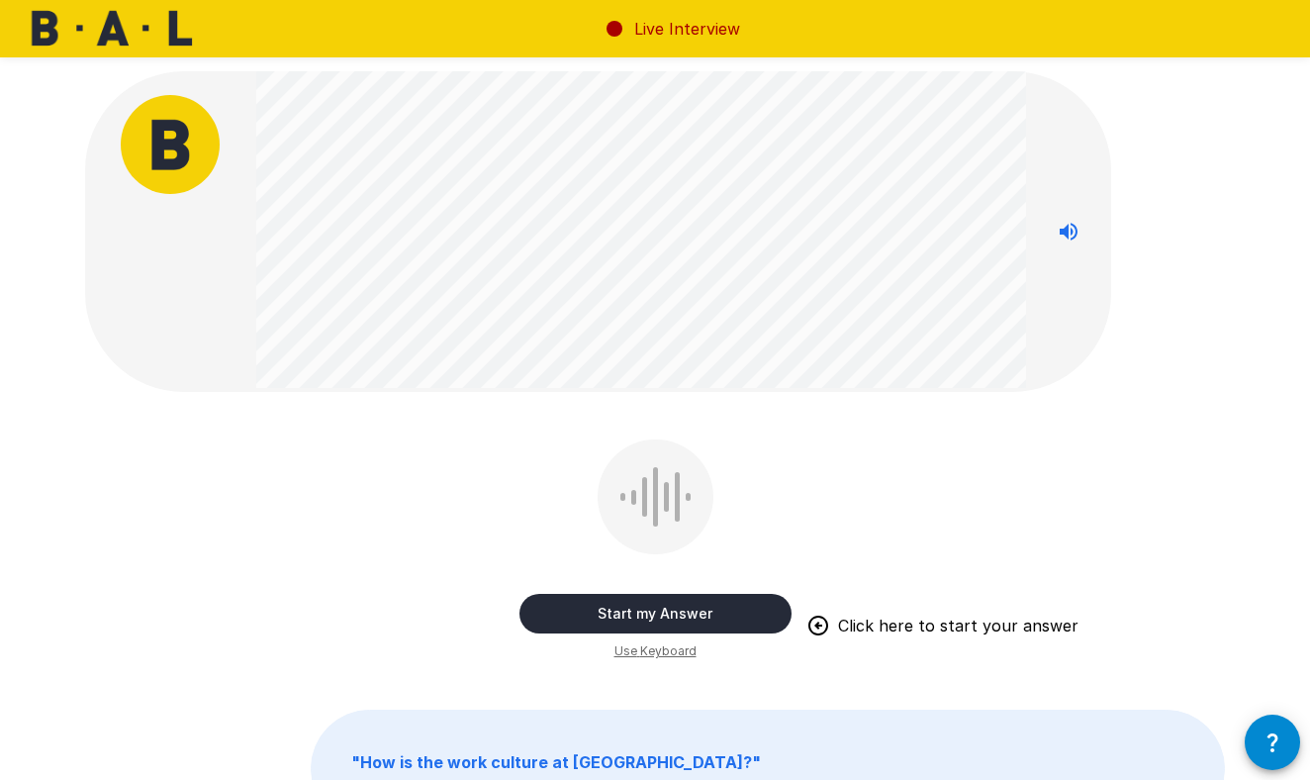
click at [711, 613] on button "Start my Answer" at bounding box center [655, 614] width 272 height 40
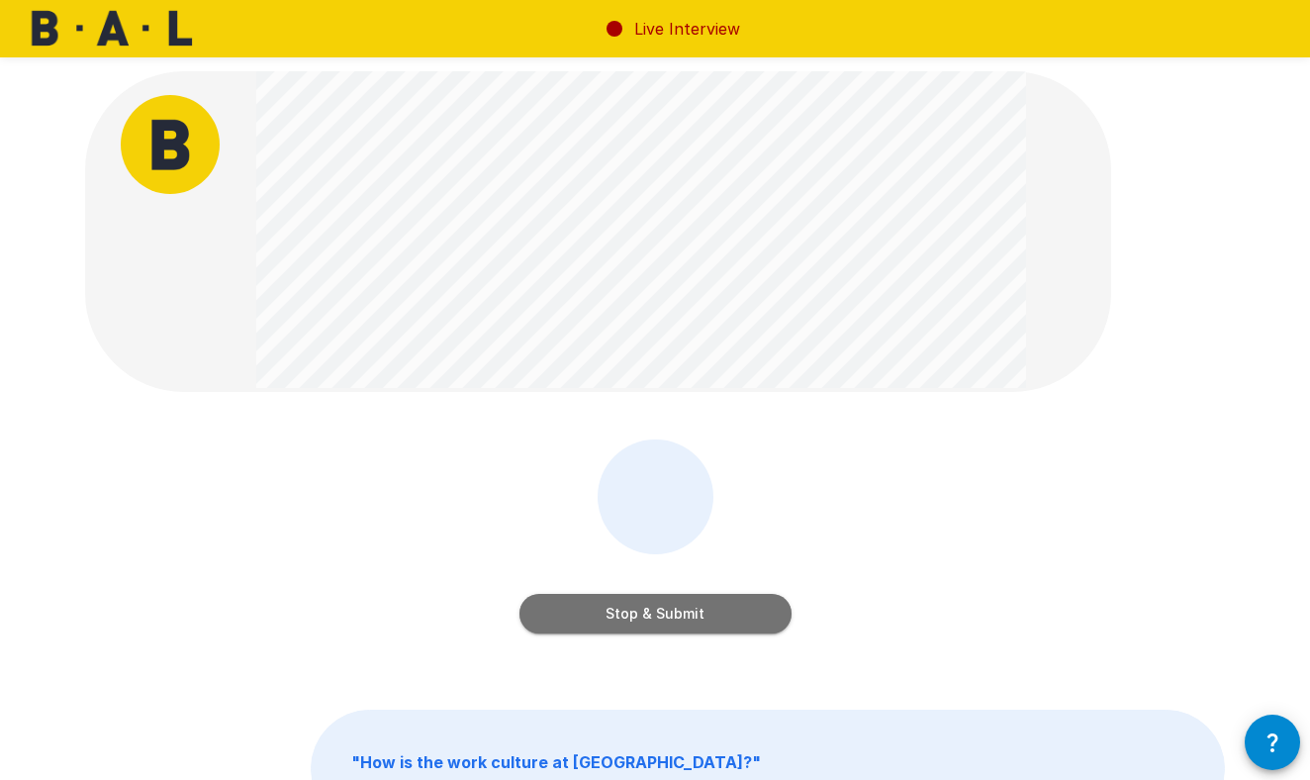
click at [711, 613] on button "Stop & Submit" at bounding box center [655, 614] width 272 height 40
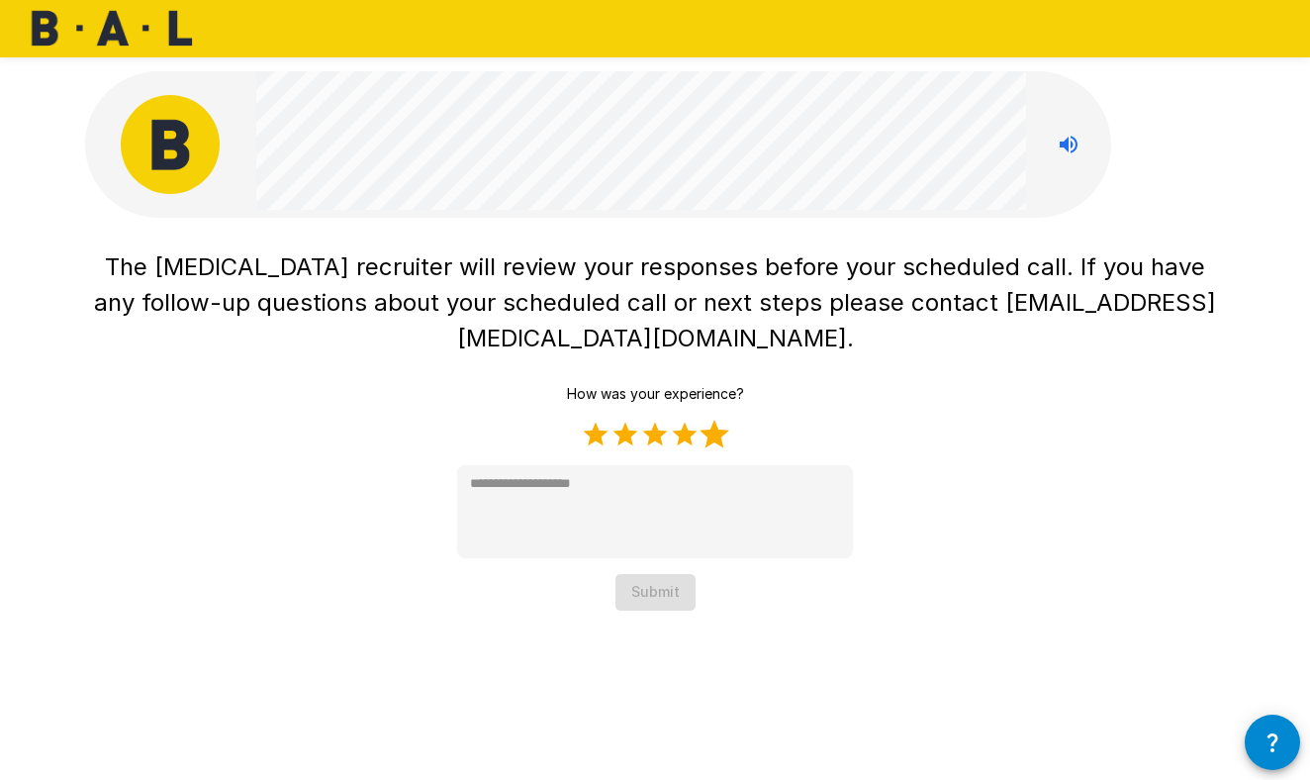
click at [708, 419] on label "5 Stars" at bounding box center [714, 434] width 30 height 30
type textarea "*"
click at [676, 574] on button "Submit" at bounding box center [655, 592] width 80 height 37
